Goal: Transaction & Acquisition: Purchase product/service

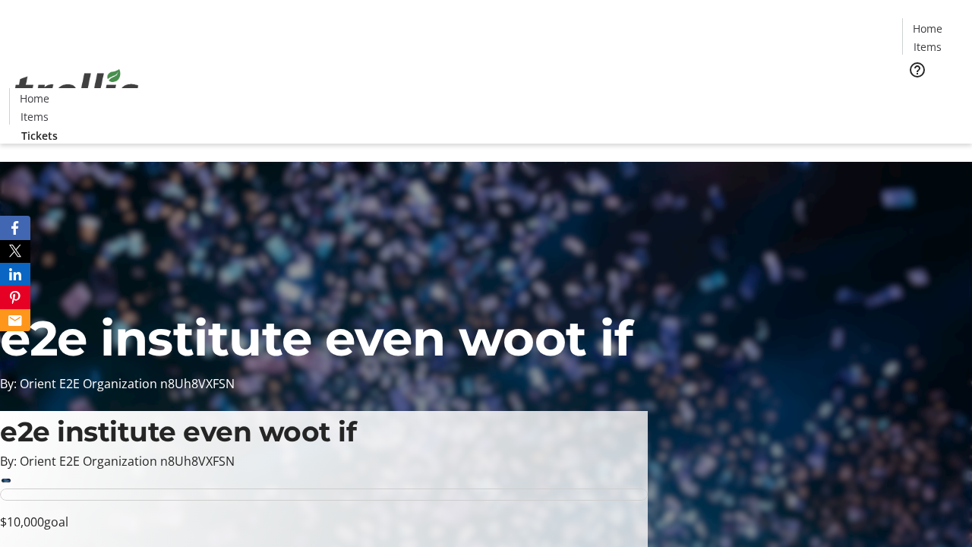
click at [915, 88] on span "Tickets" at bounding box center [933, 96] width 36 height 16
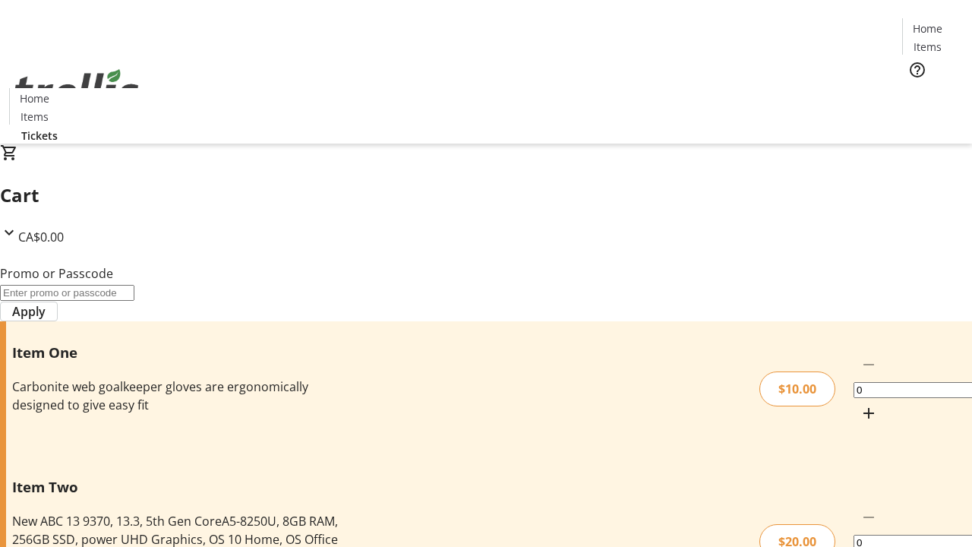
click at [860, 404] on mat-icon "Increment by one" at bounding box center [869, 413] width 18 height 18
type input "1"
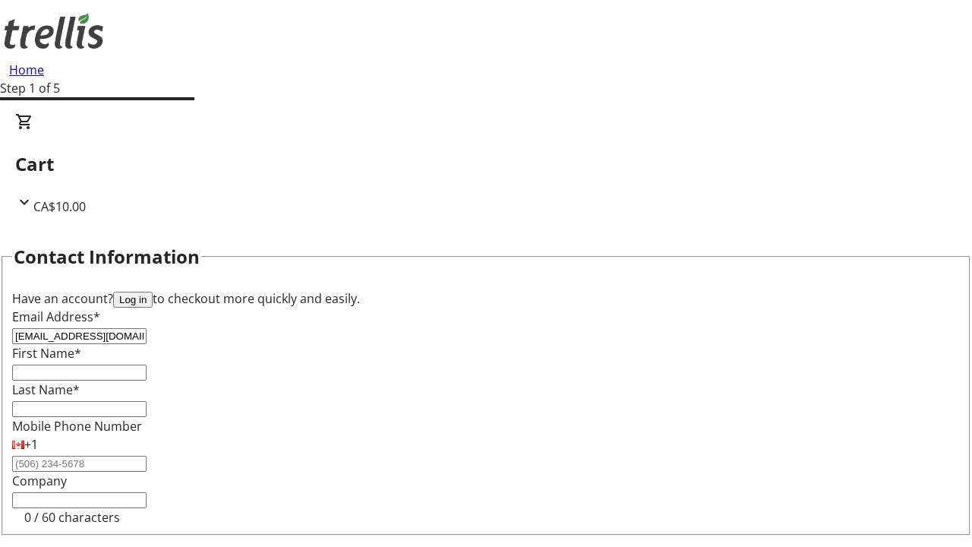
type input "[EMAIL_ADDRESS][DOMAIN_NAME]"
type input "[DEMOGRAPHIC_DATA]"
type input "[PERSON_NAME]"
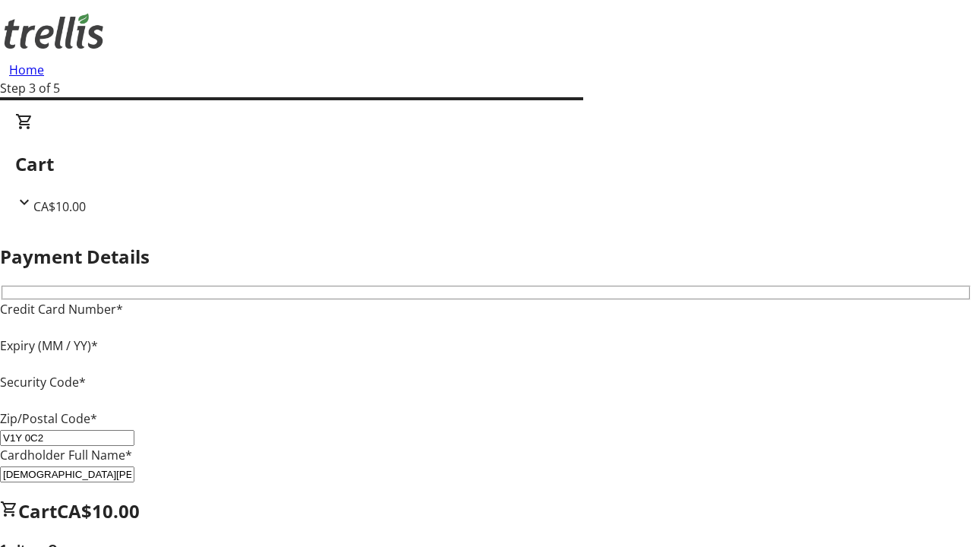
type input "V1Y 0C2"
